Goal: Information Seeking & Learning: Find specific fact

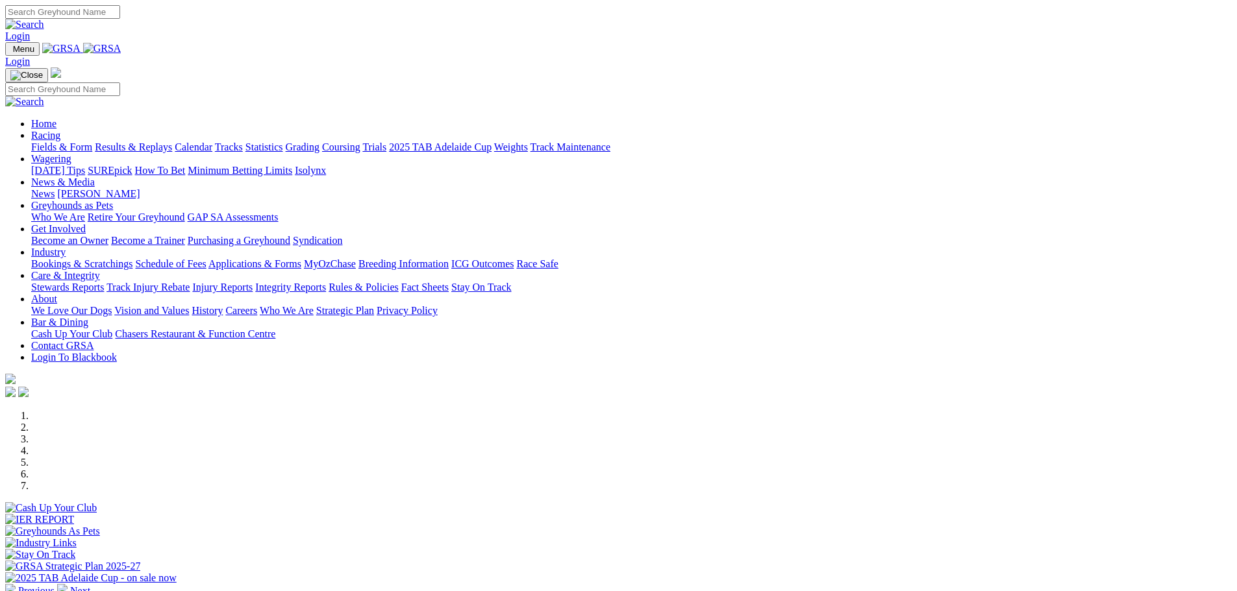
click at [60, 130] on link "Racing" at bounding box center [45, 135] width 29 height 11
click at [172, 142] on link "Results & Replays" at bounding box center [133, 147] width 77 height 11
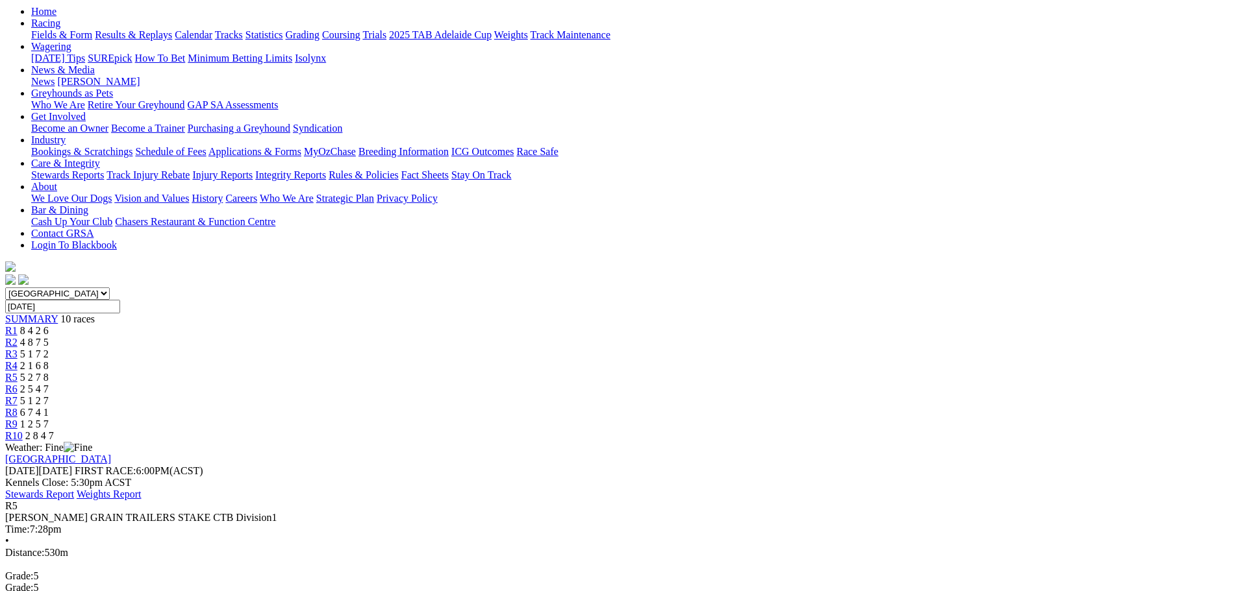
scroll to position [130, 0]
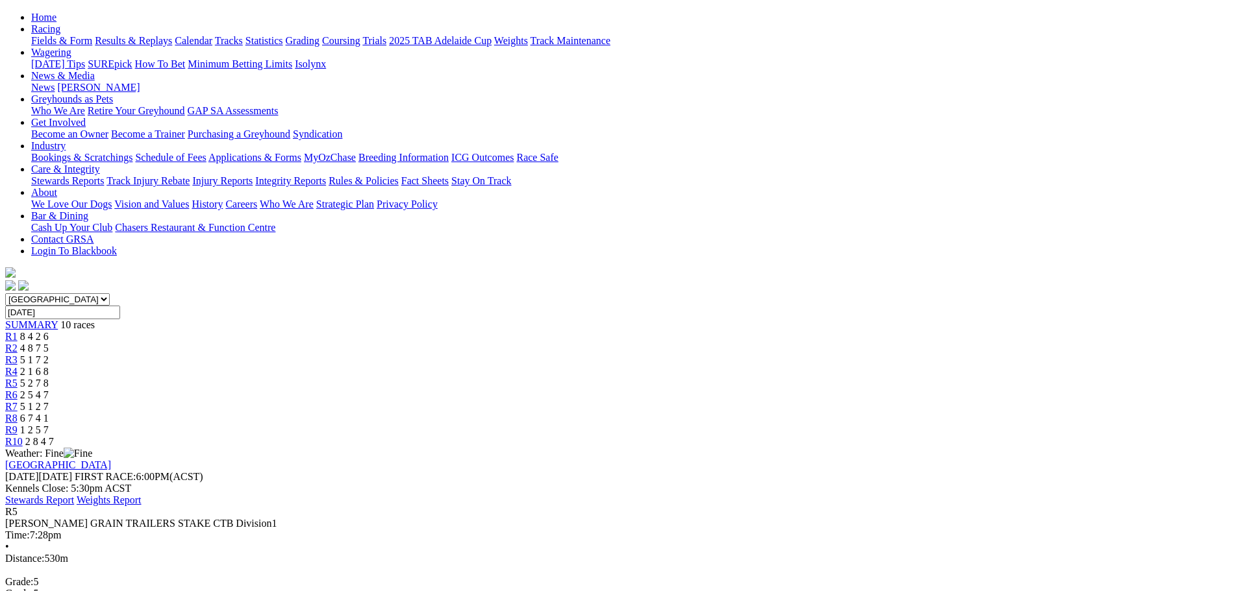
click at [18, 390] on link "R6" at bounding box center [11, 395] width 12 height 11
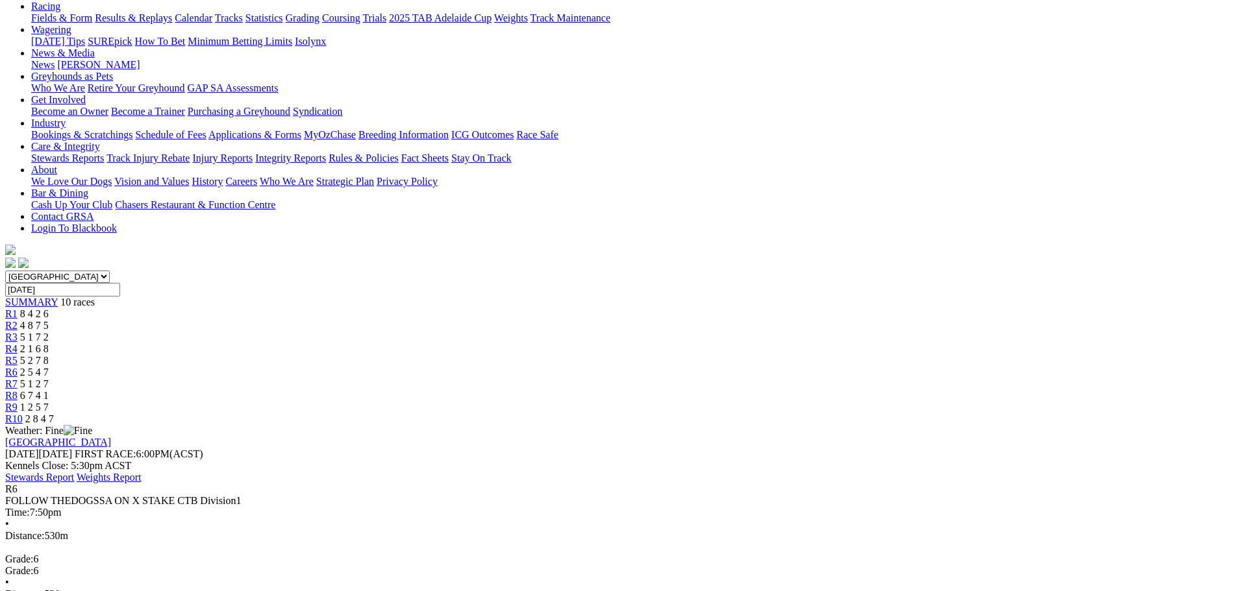
scroll to position [130, 0]
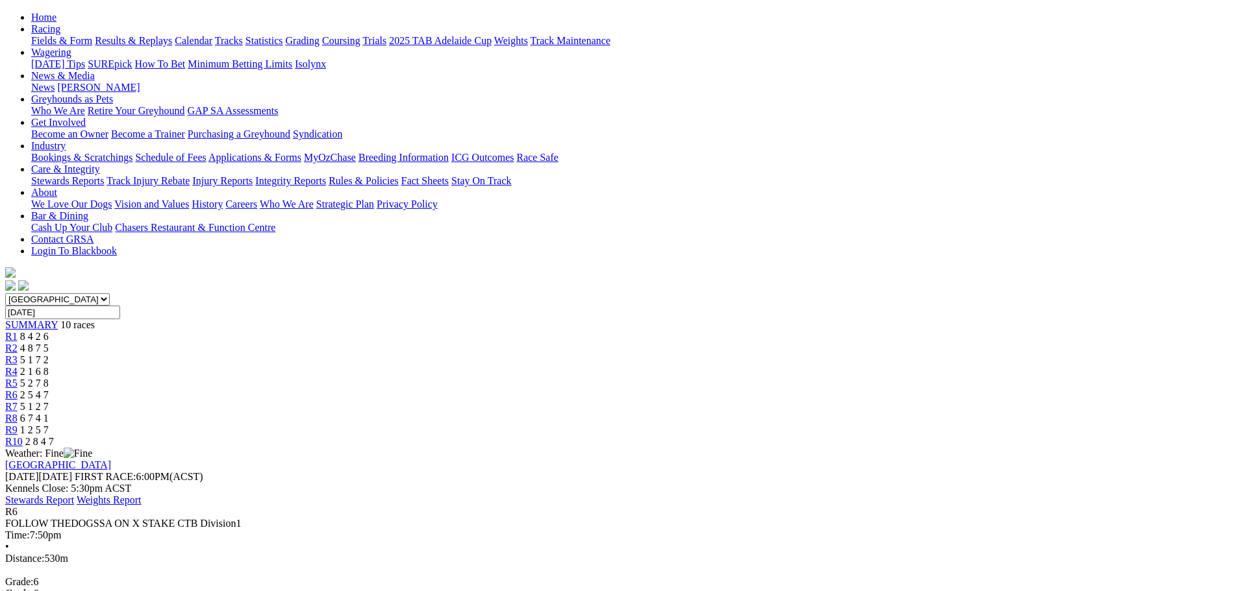
click at [49, 401] on span "5 1 2 7" at bounding box center [34, 406] width 29 height 11
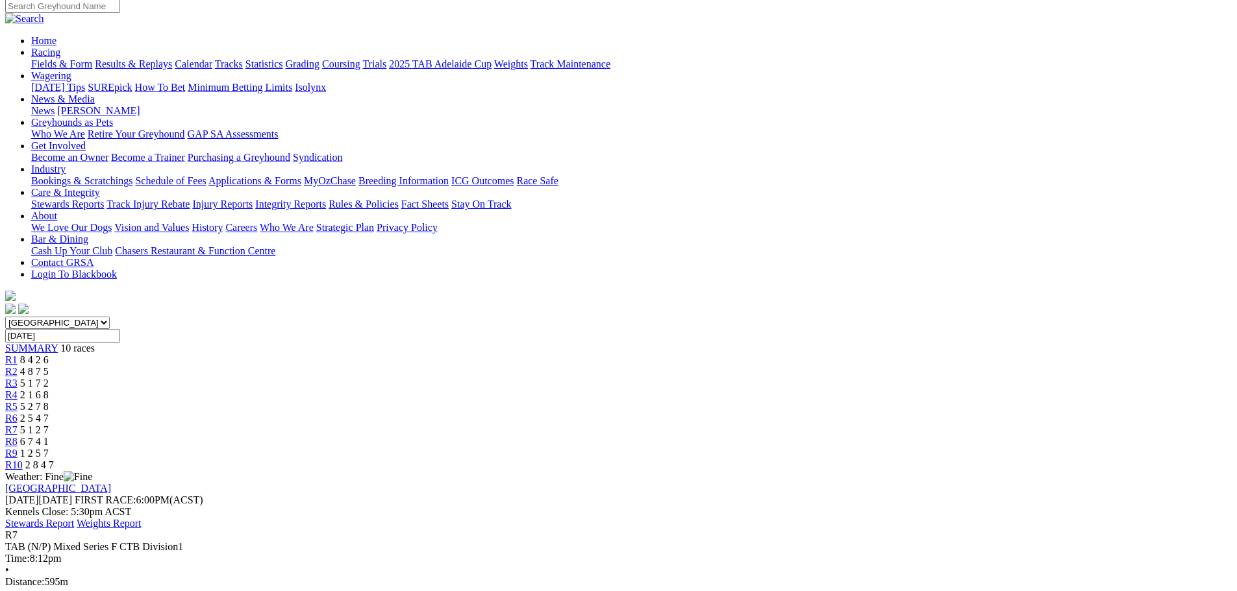
scroll to position [65, 0]
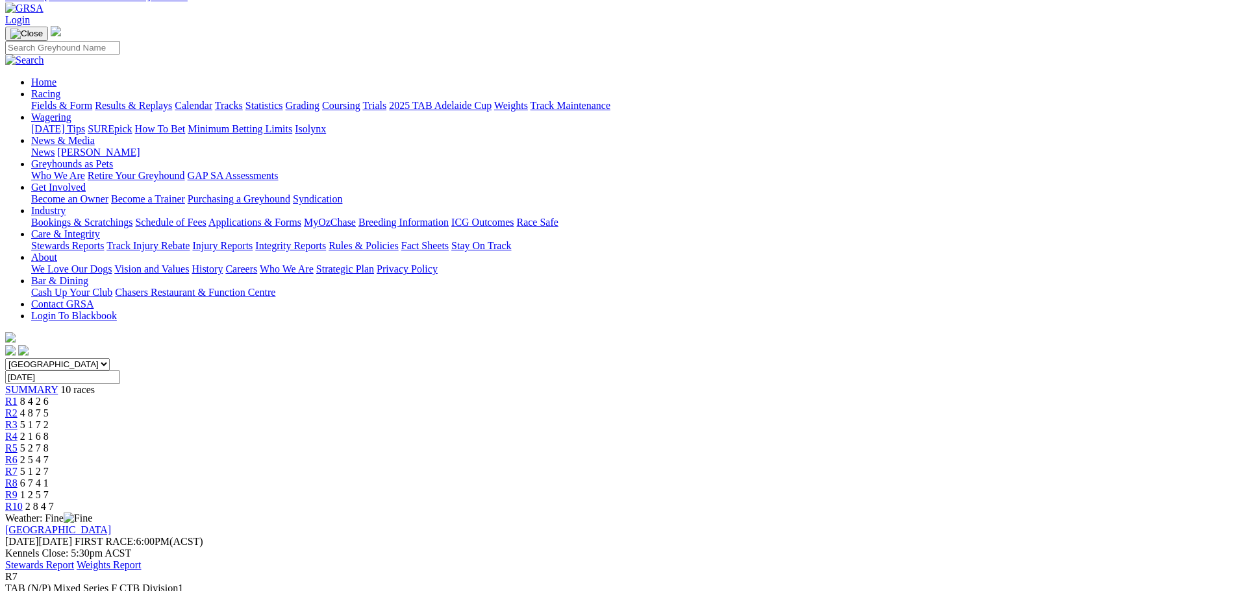
click at [18, 478] on span "R8" at bounding box center [11, 483] width 12 height 11
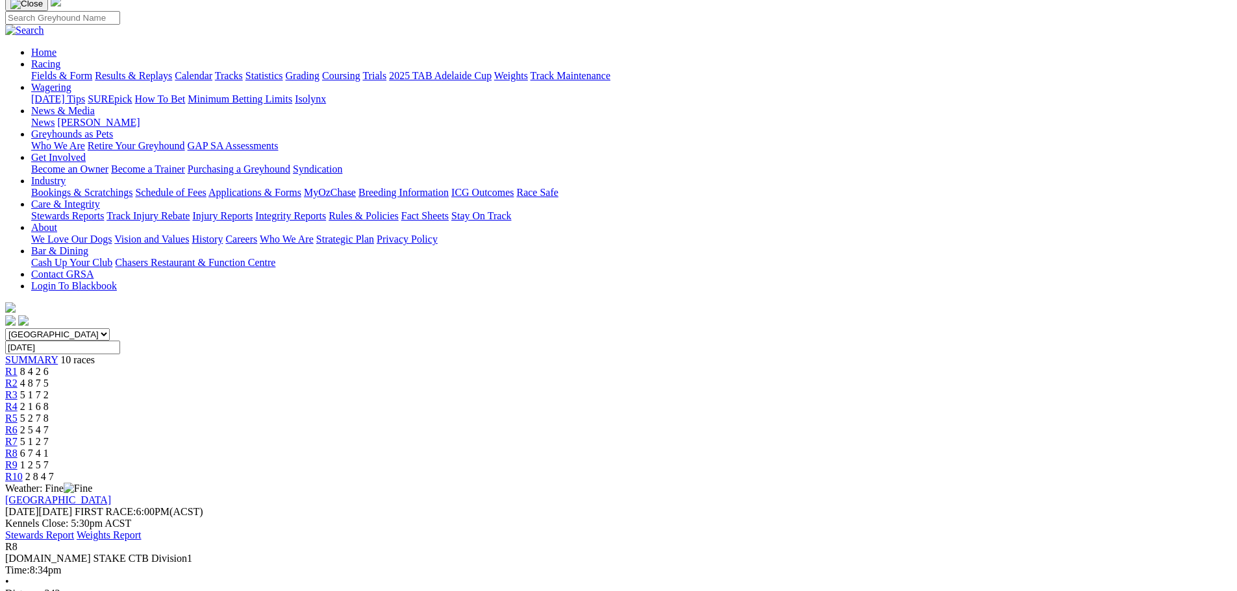
scroll to position [65, 0]
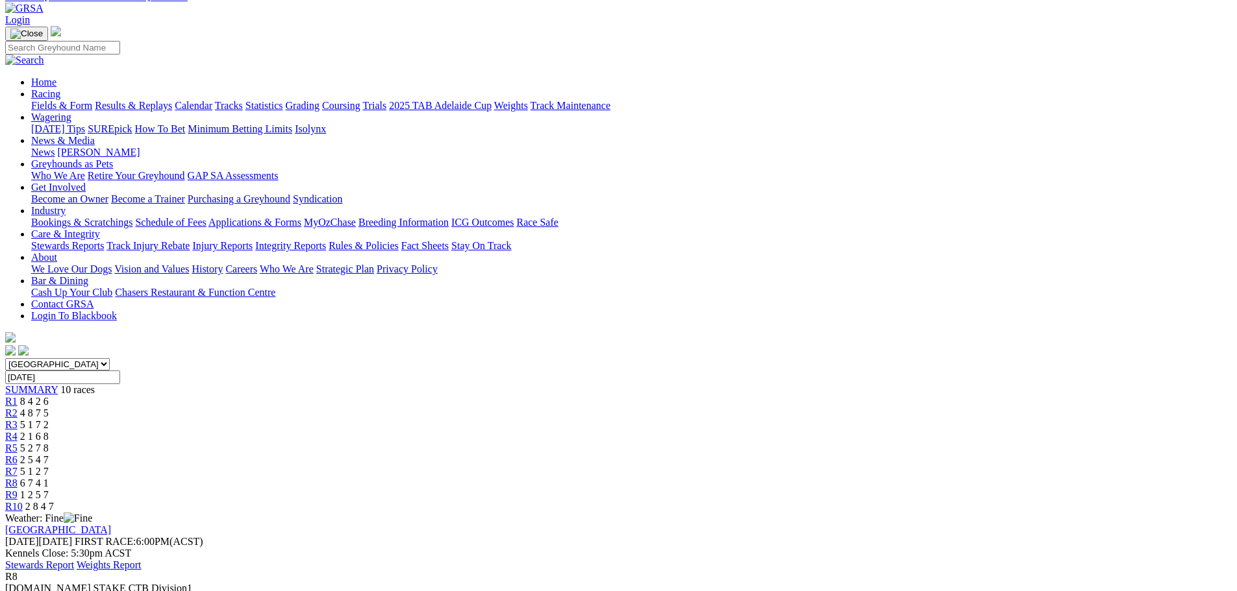
click at [908, 490] on div "R9 1 2 5 7" at bounding box center [618, 496] width 1226 height 12
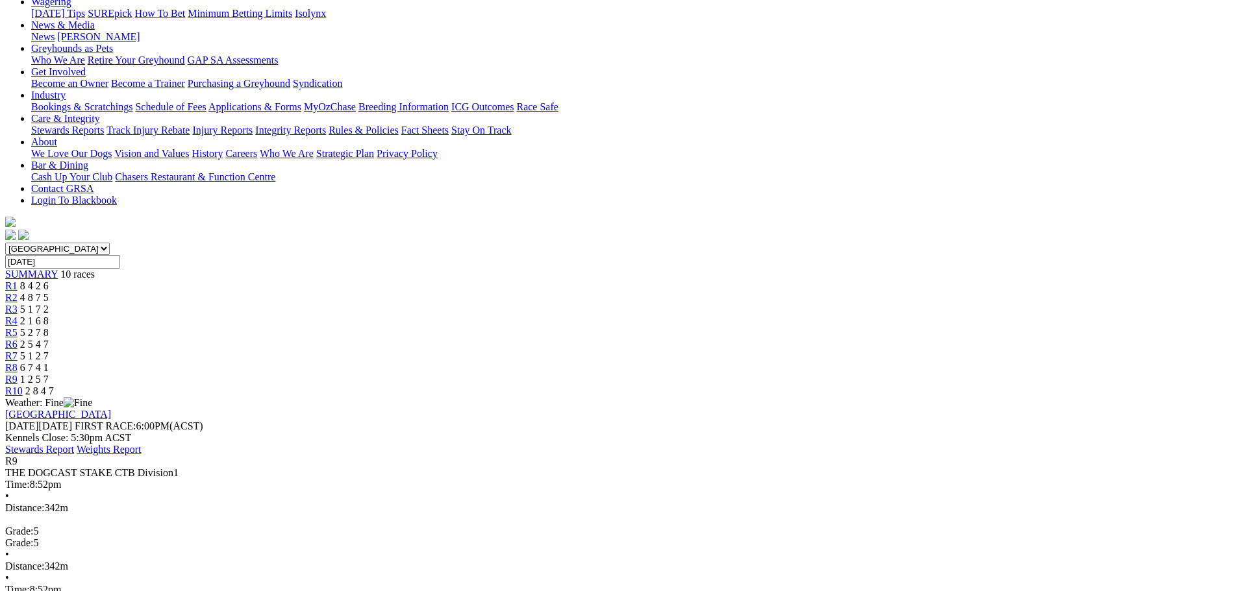
scroll to position [195, 0]
